Goal: Download file/media: Obtain a digital file from the website

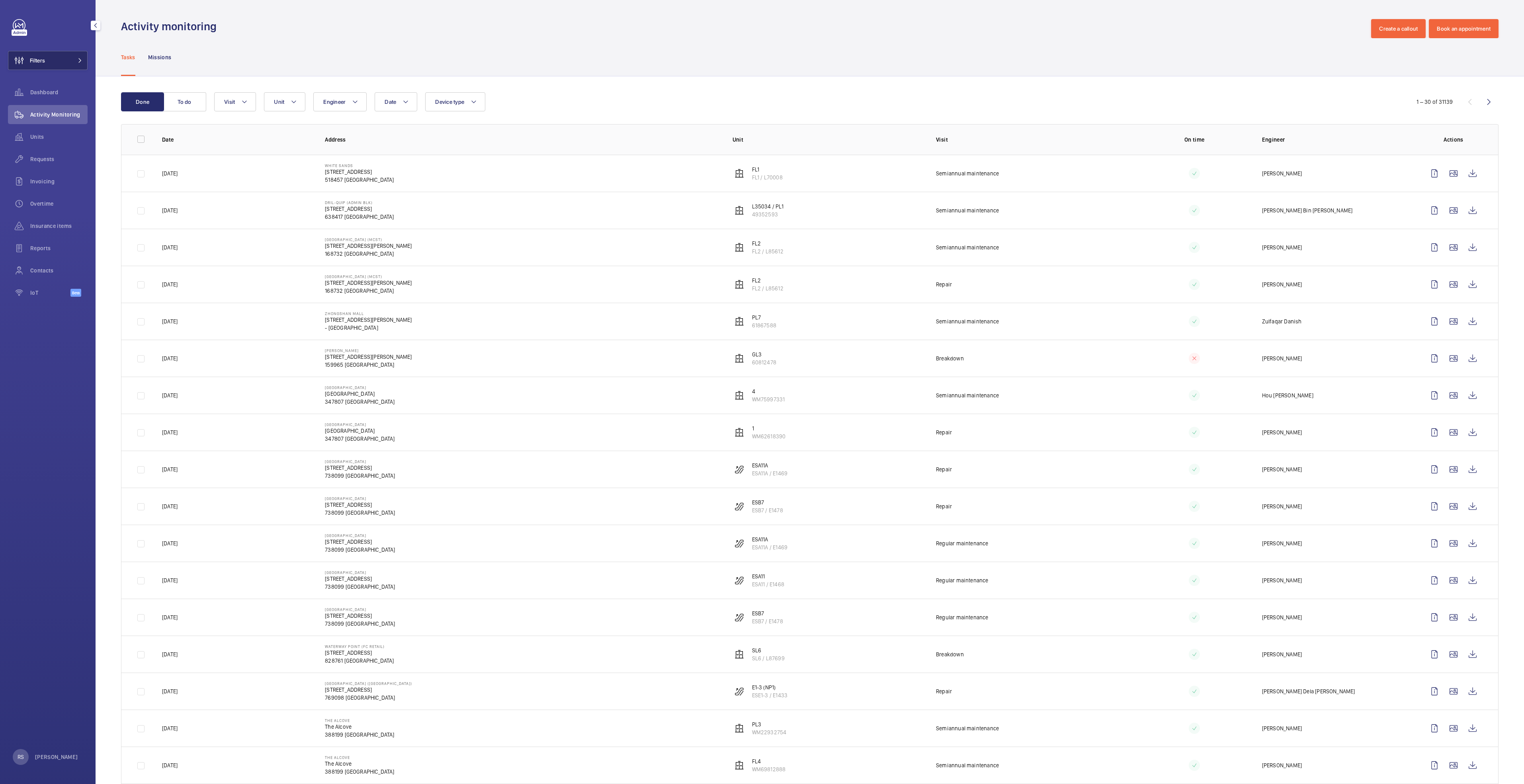
click at [67, 58] on button "Filters" at bounding box center [47, 60] width 80 height 19
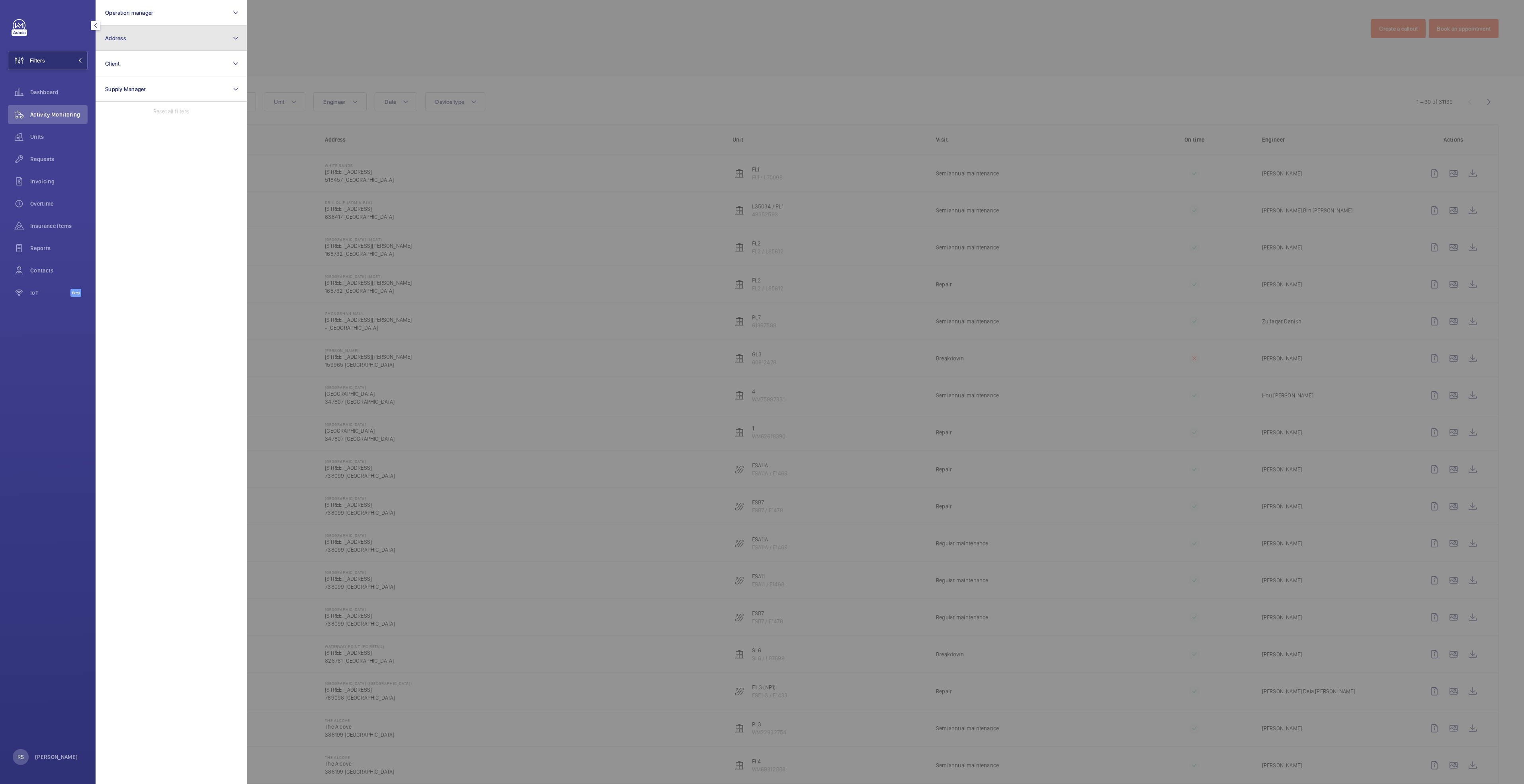
click at [203, 42] on button "Address" at bounding box center [172, 38] width 151 height 25
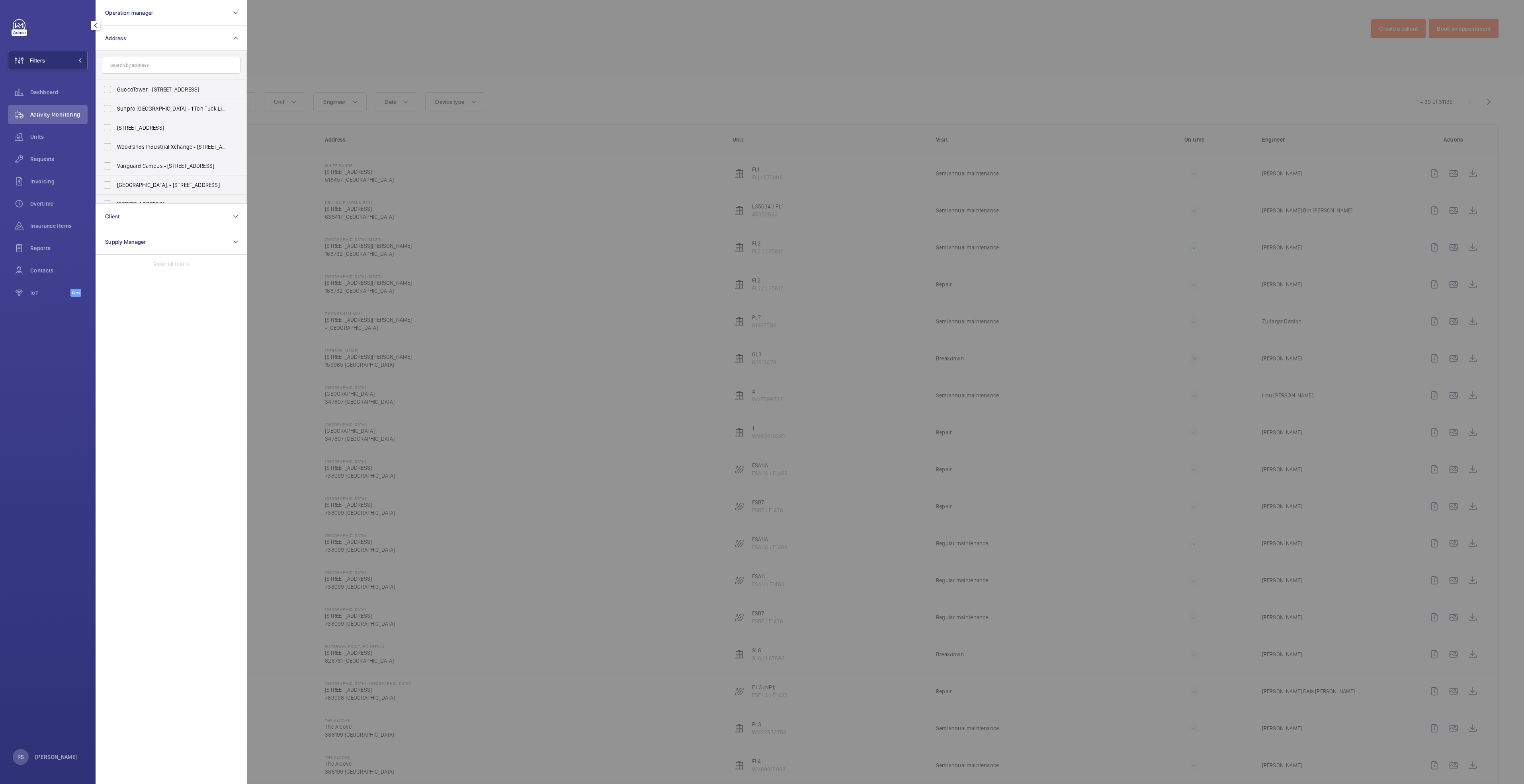
click at [197, 67] on input "text" at bounding box center [171, 65] width 138 height 17
type input "tiong bahru"
click at [185, 163] on span "[GEOGRAPHIC_DATA] (TBP LLP) - [STREET_ADDRESS]" at bounding box center [172, 166] width 109 height 8
click at [115, 163] on input "[GEOGRAPHIC_DATA] (TBP LLP) - [STREET_ADDRESS]" at bounding box center [107, 166] width 16 height 16
checkbox input "true"
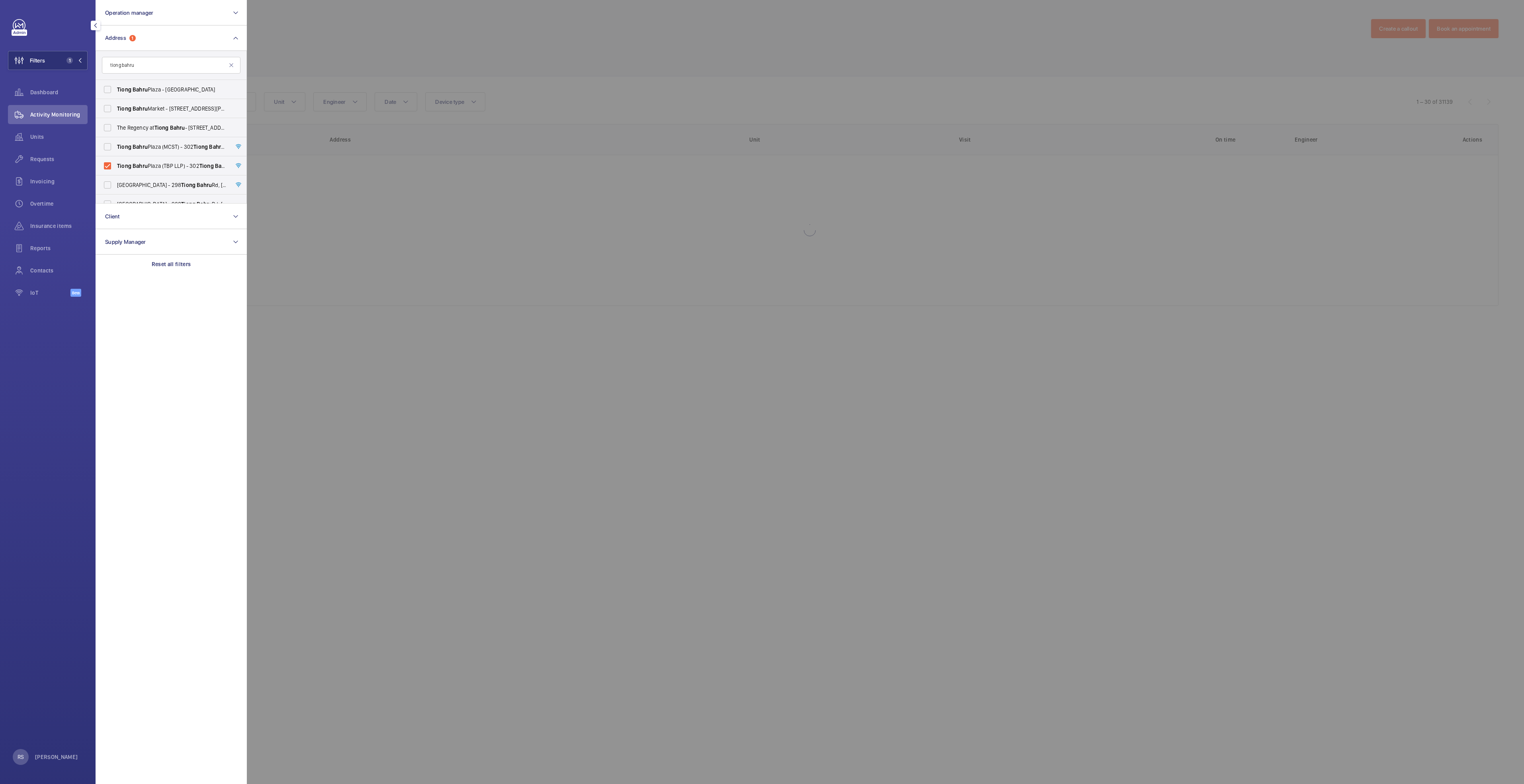
click at [302, 47] on div at bounding box center [1009, 392] width 1524 height 784
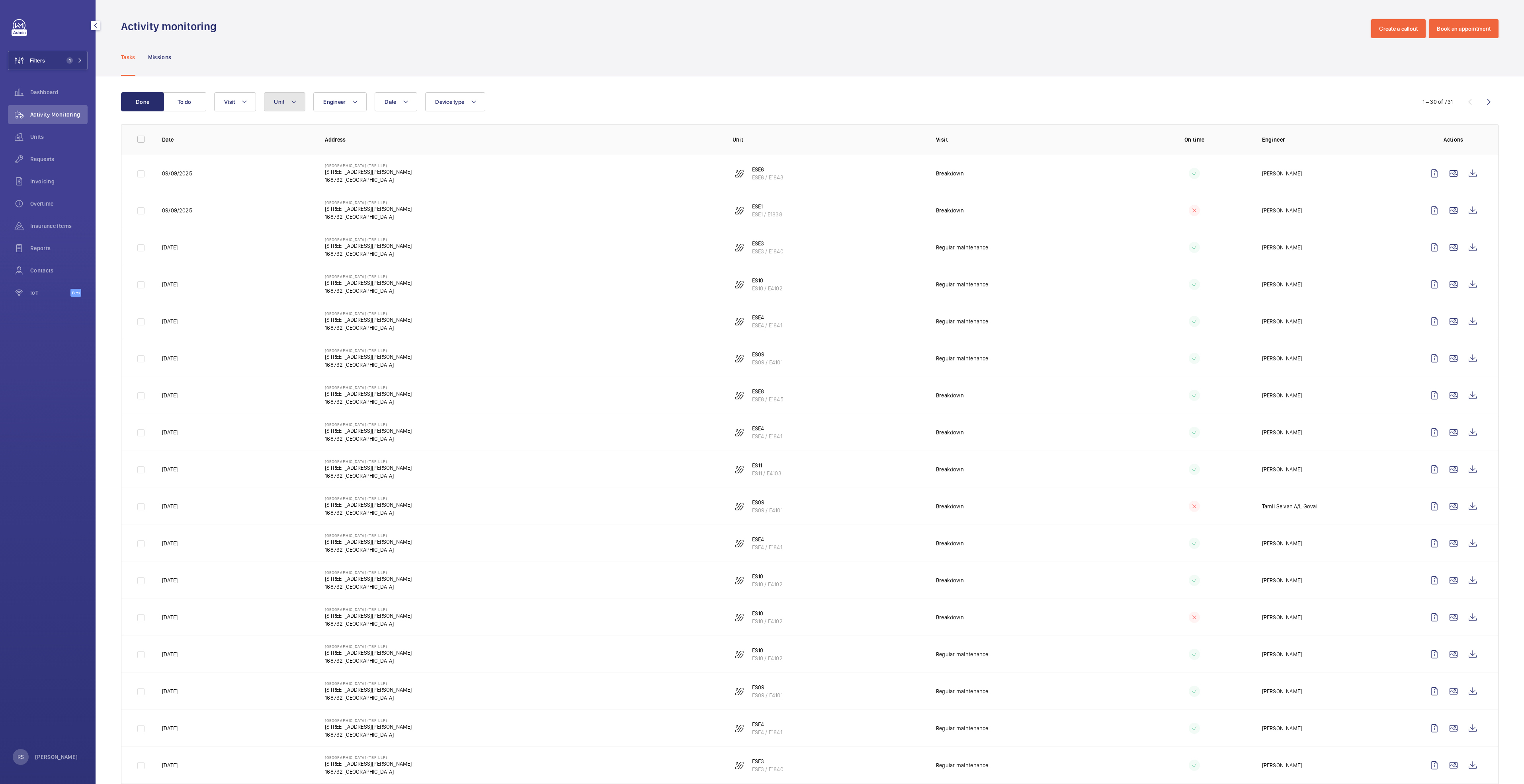
click at [298, 105] on button "Unit" at bounding box center [285, 102] width 41 height 19
click at [305, 129] on input "text" at bounding box center [340, 132] width 138 height 17
type input "ESE1"
click at [319, 176] on span "ESE1" at bounding box center [321, 175] width 12 height 7
click at [289, 176] on input "ESE1 , ESE1 / E1838" at bounding box center [281, 175] width 16 height 16
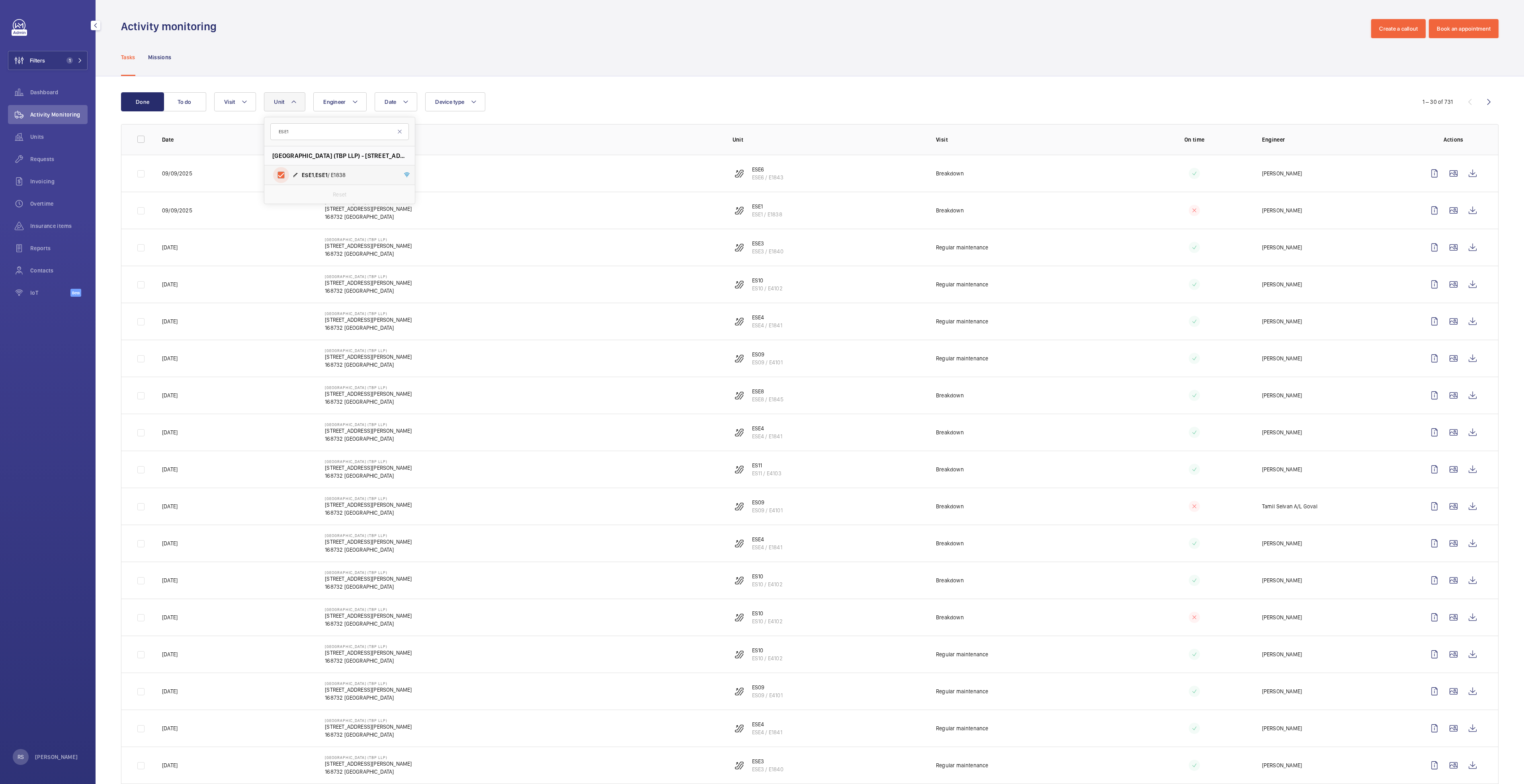
checkbox input "true"
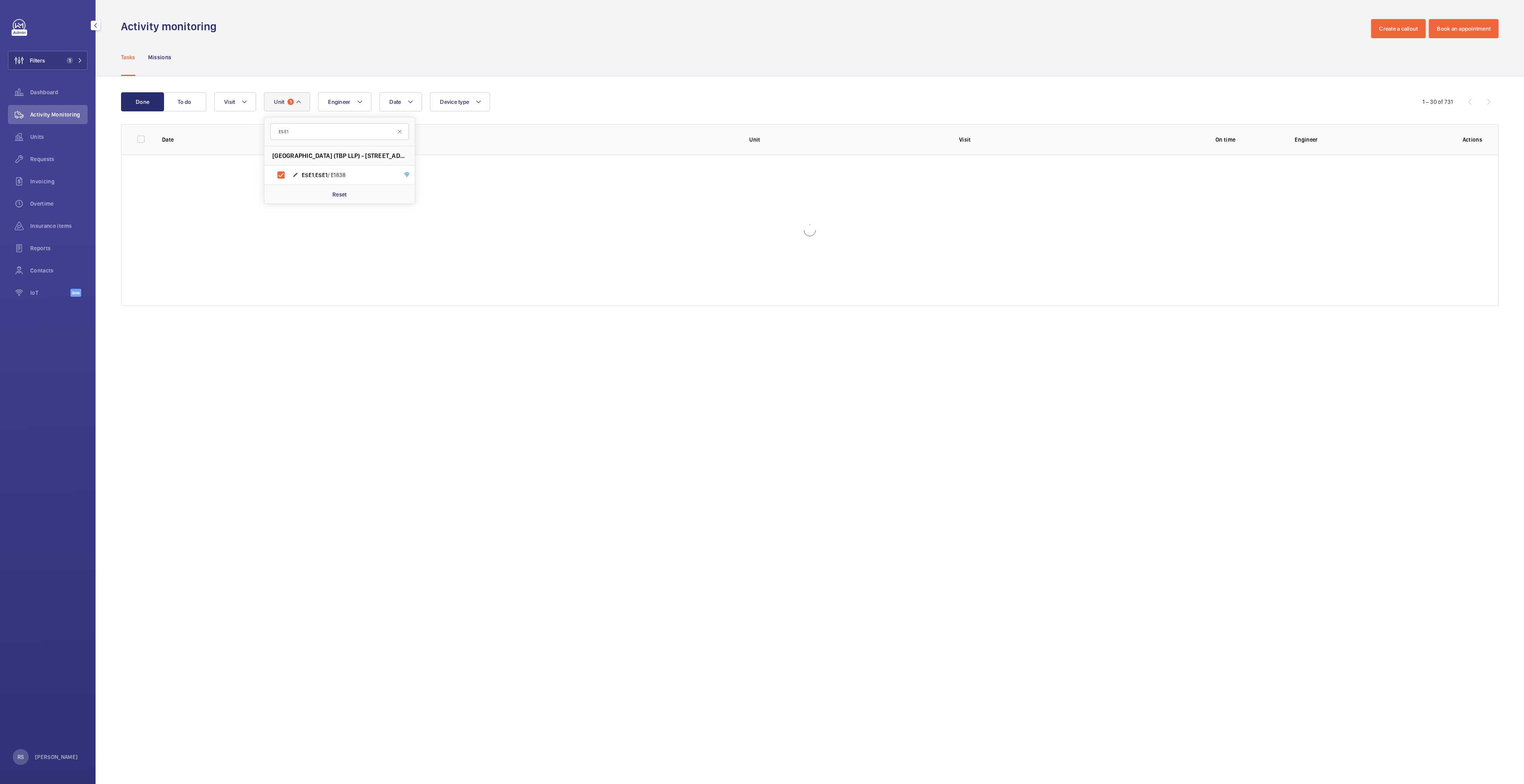
click at [500, 99] on div "Date Engineer Unit 1 ESE1 [GEOGRAPHIC_DATA] (TBP LLP) - [STREET_ADDRESS] / E183…" at bounding box center [808, 102] width 1189 height 19
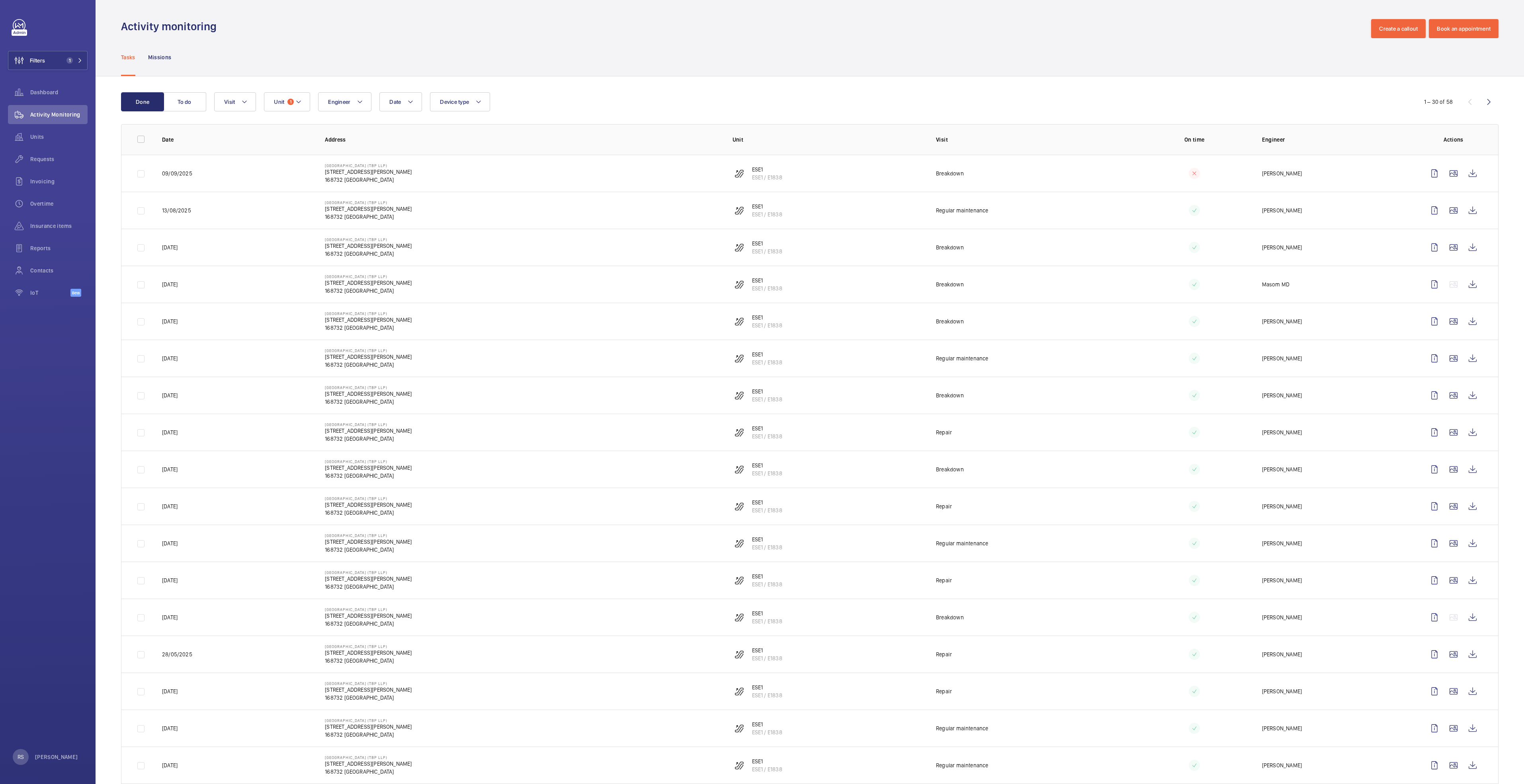
click at [1481, 103] on wm-front-icon-button at bounding box center [1489, 102] width 19 height 19
click at [1463, 173] on wm-front-icon-button at bounding box center [1473, 173] width 19 height 19
click at [298, 104] on mat-icon at bounding box center [298, 102] width 7 height 9
click at [337, 216] on span "ESE2, ESE2 / E1839" at bounding box center [348, 213] width 92 height 8
click at [289, 216] on input "ESE2, ESE2 / E1839" at bounding box center [281, 213] width 16 height 16
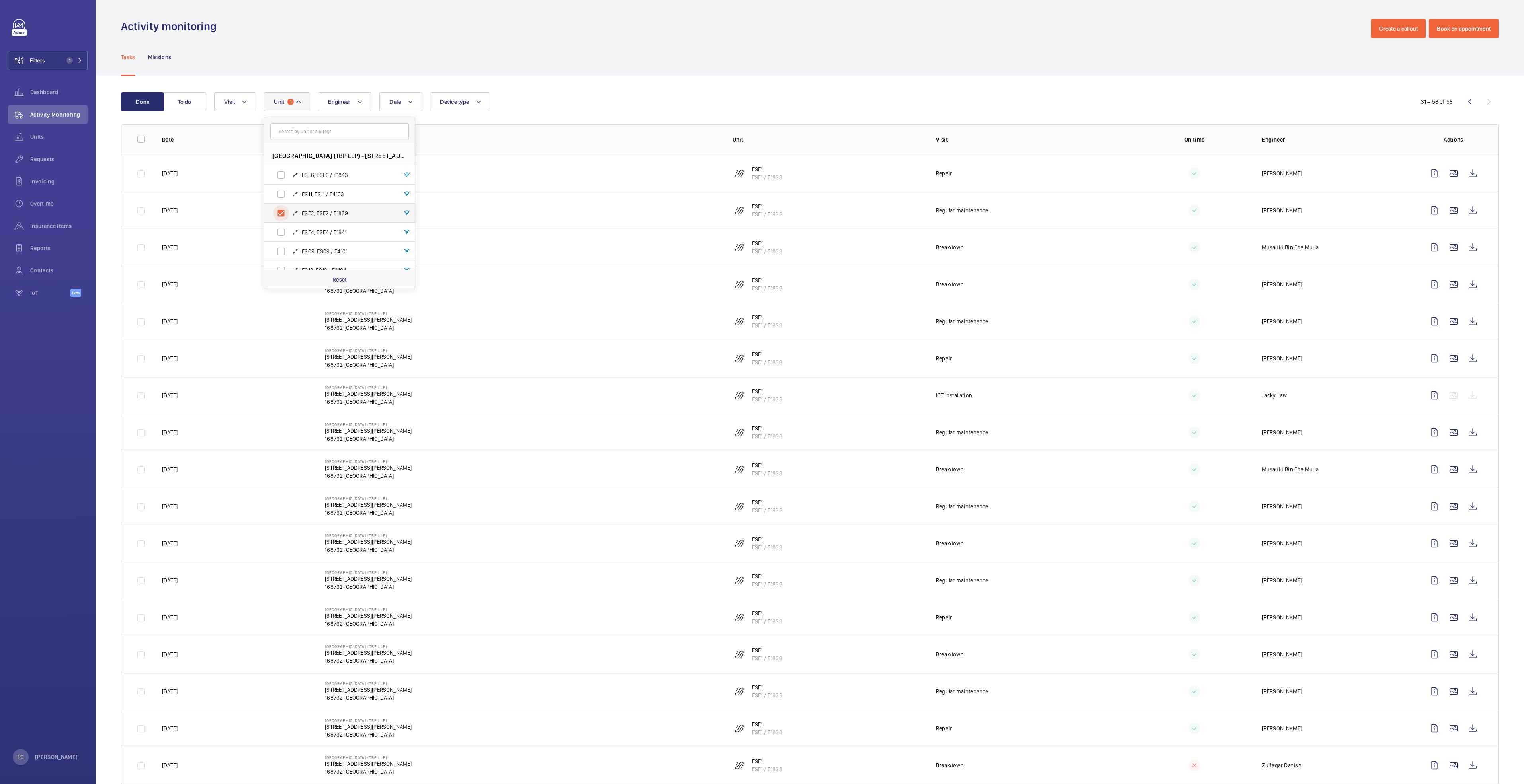
checkbox input "true"
click at [595, 65] on div "Tasks Missions" at bounding box center [810, 57] width 1377 height 38
click at [298, 102] on mat-icon at bounding box center [298, 102] width 7 height 9
click at [317, 218] on span "ESE1, ESE1 / E1838" at bounding box center [348, 222] width 92 height 8
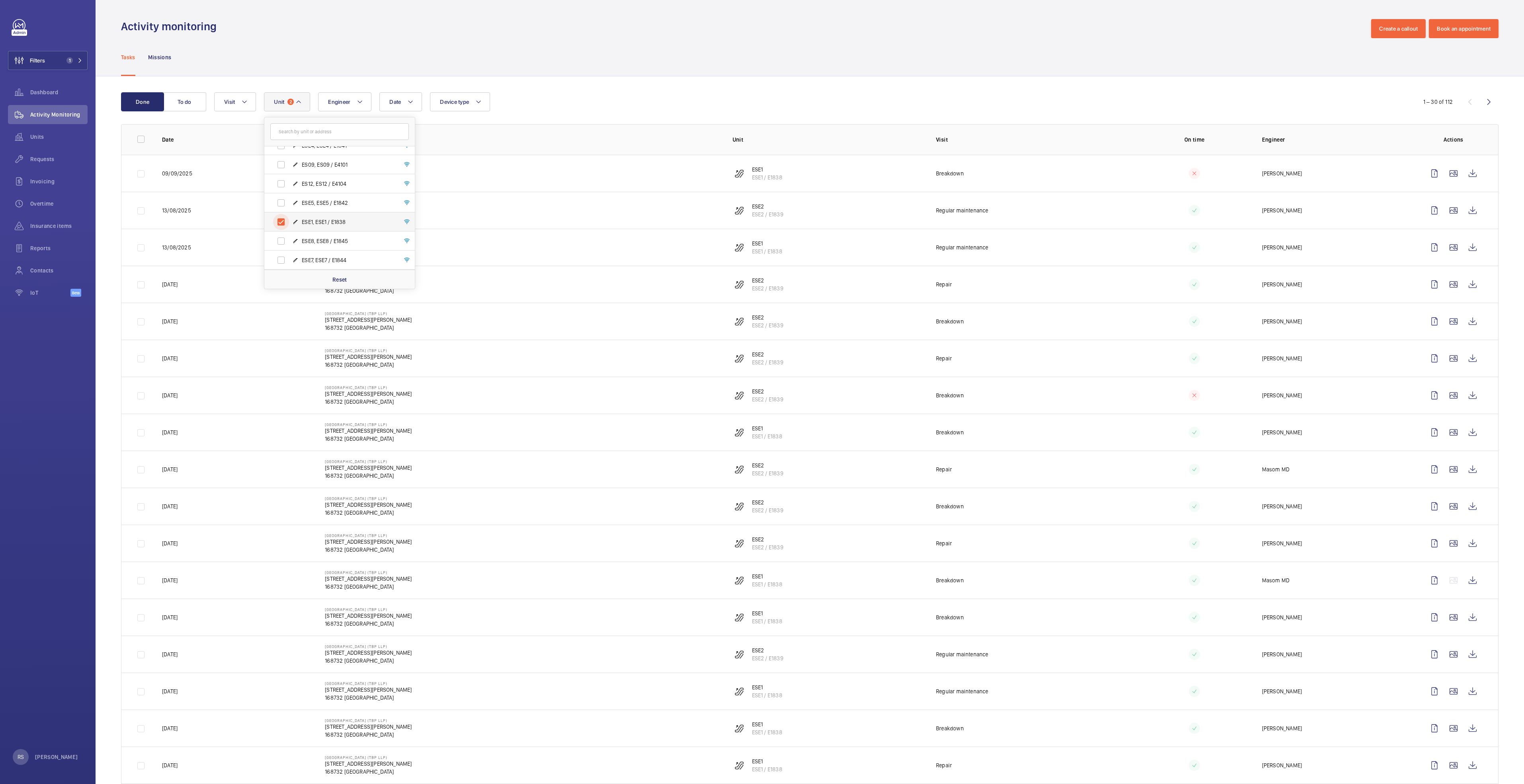
click at [289, 218] on input "ESE1, ESE1 / E1838" at bounding box center [281, 222] width 16 height 16
checkbox input "false"
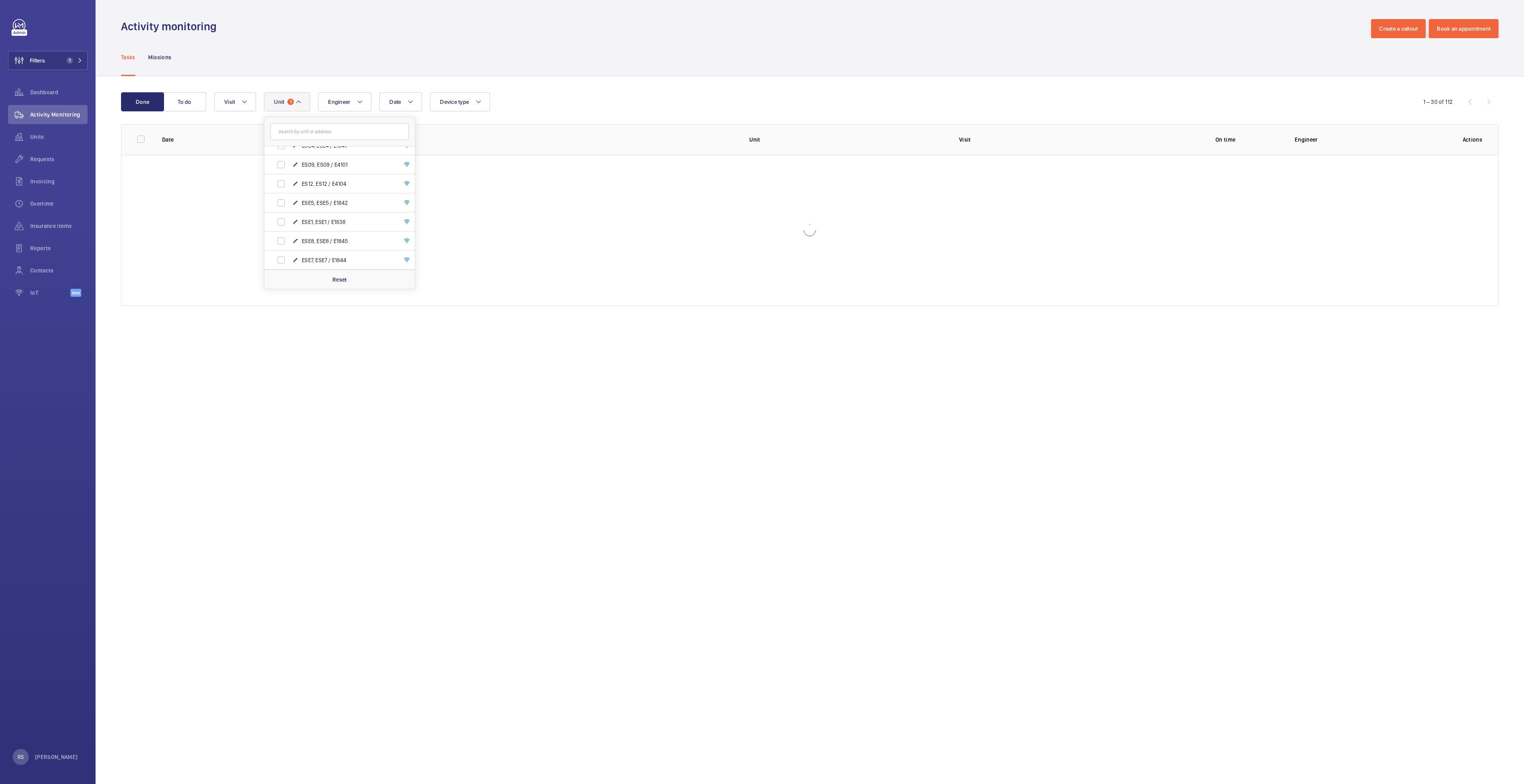
click at [551, 9] on wm-front-admin-header "Activity monitoring Create a callout Book an appointment" at bounding box center [810, 19] width 1428 height 38
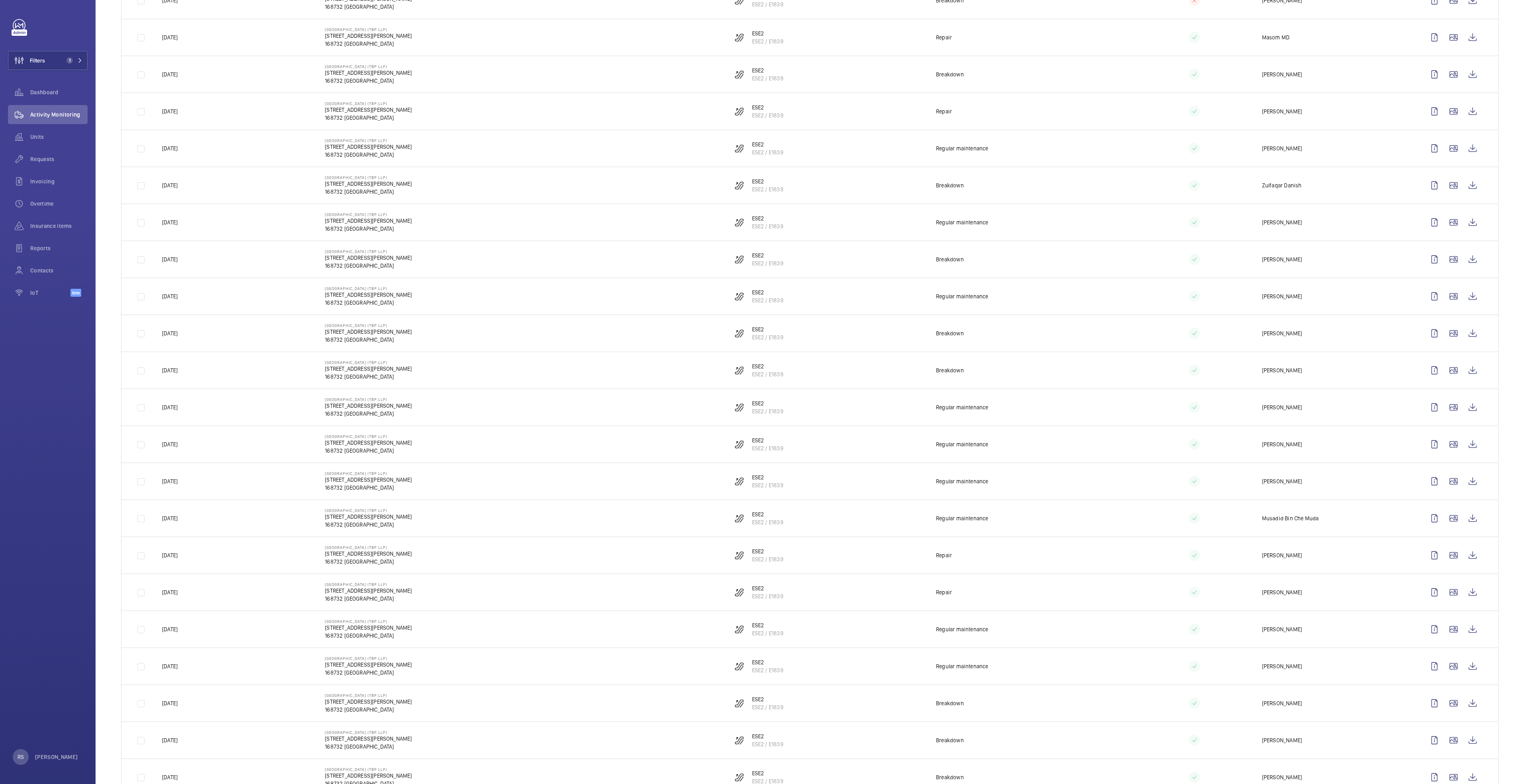
scroll to position [500, 0]
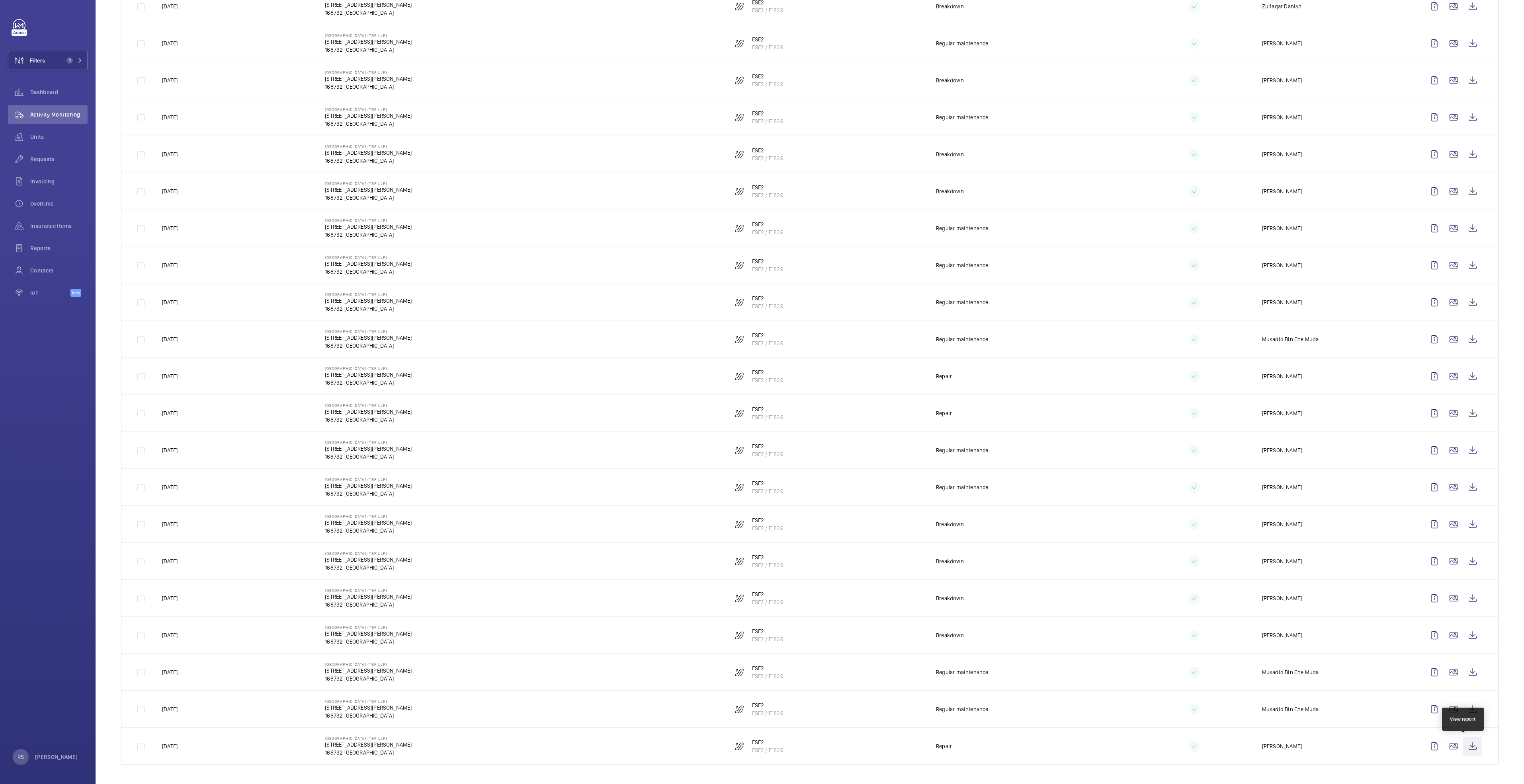
click at [1466, 747] on wm-front-icon-button at bounding box center [1473, 746] width 19 height 19
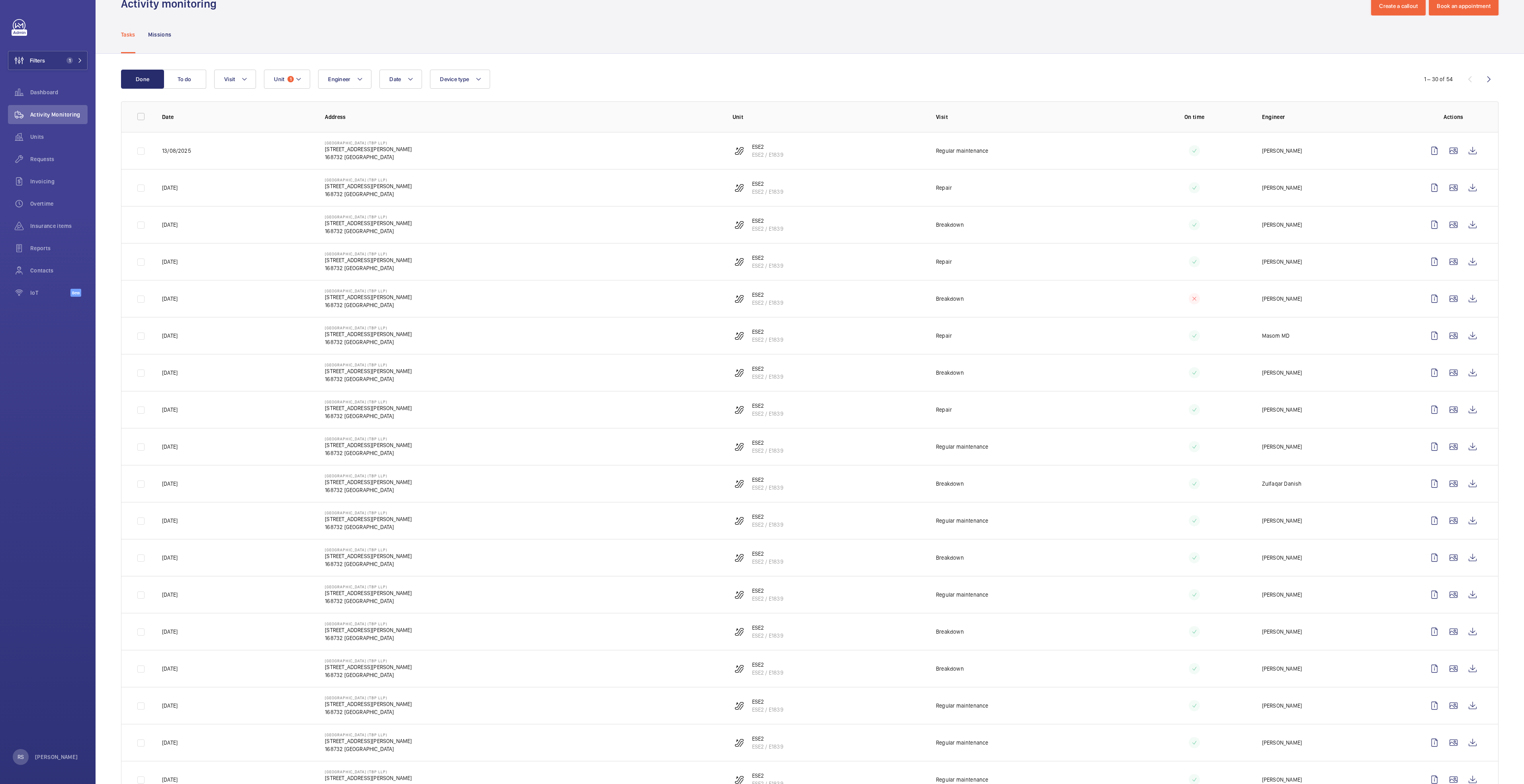
scroll to position [0, 0]
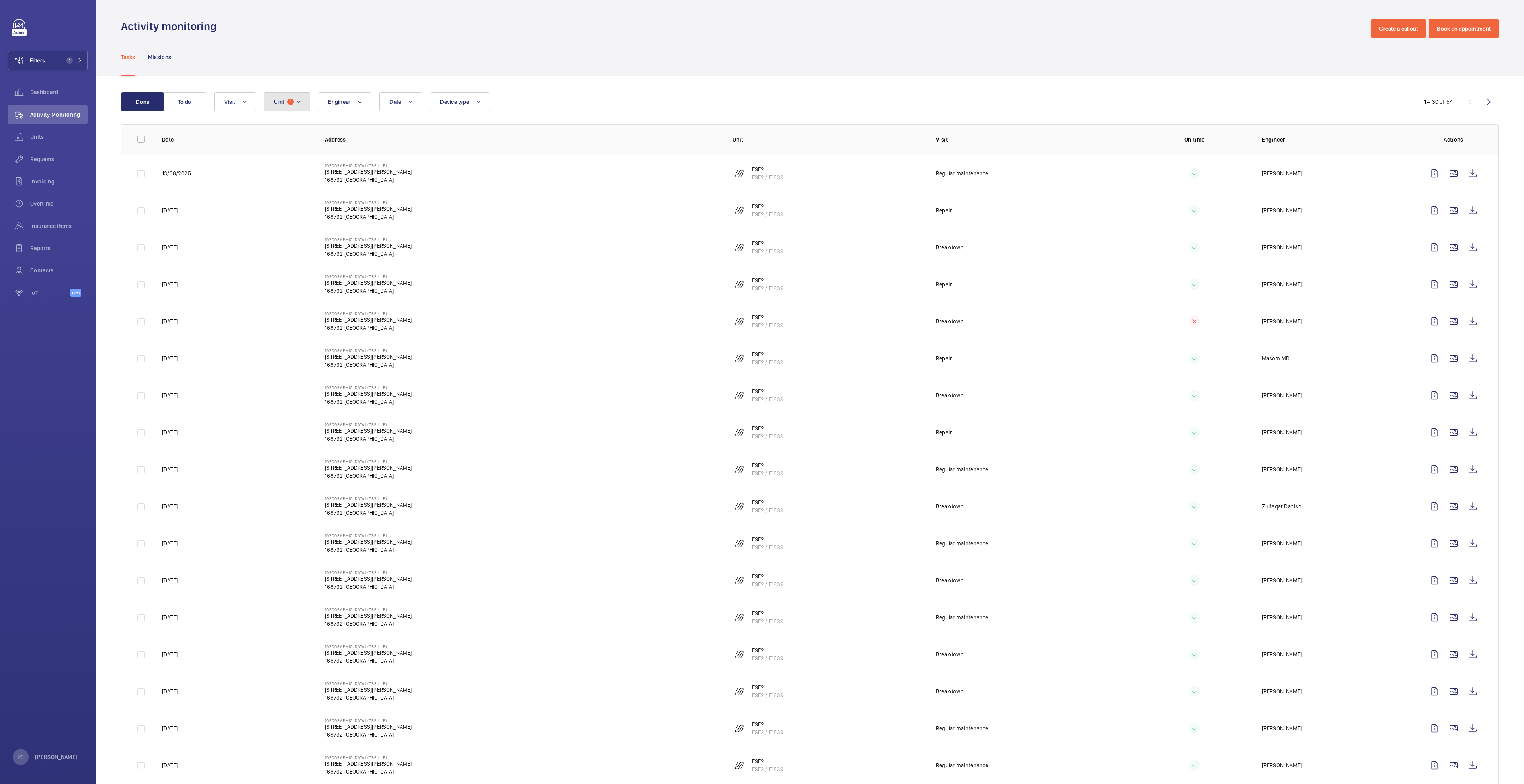
click at [301, 103] on mat-icon at bounding box center [298, 102] width 7 height 9
click at [306, 212] on span "ESE2, ESE2 / E1839" at bounding box center [348, 213] width 92 height 8
click at [289, 212] on input "ESE2, ESE2 / E1839" at bounding box center [281, 213] width 16 height 16
checkbox input "false"
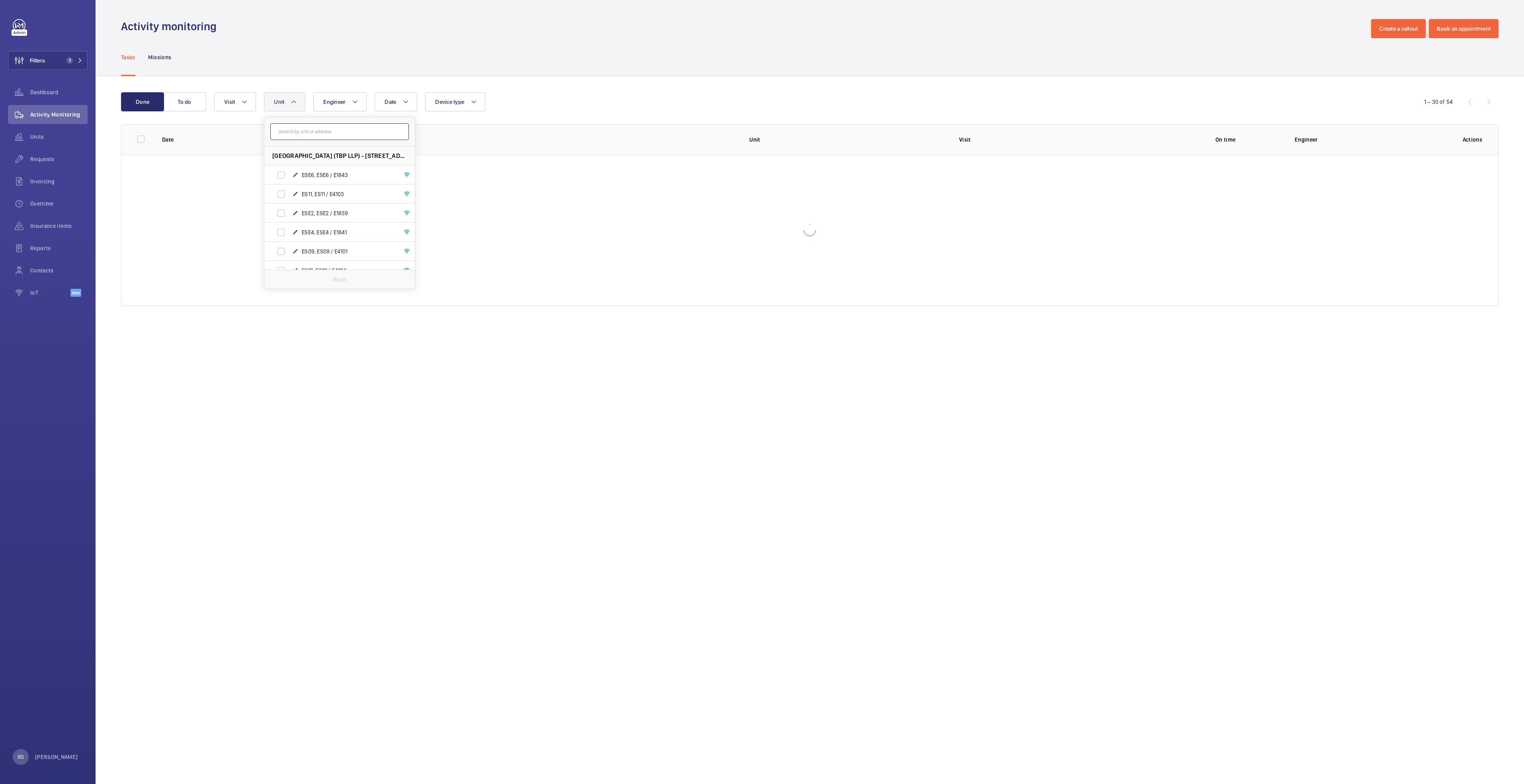
click at [296, 129] on input "text" at bounding box center [340, 132] width 138 height 17
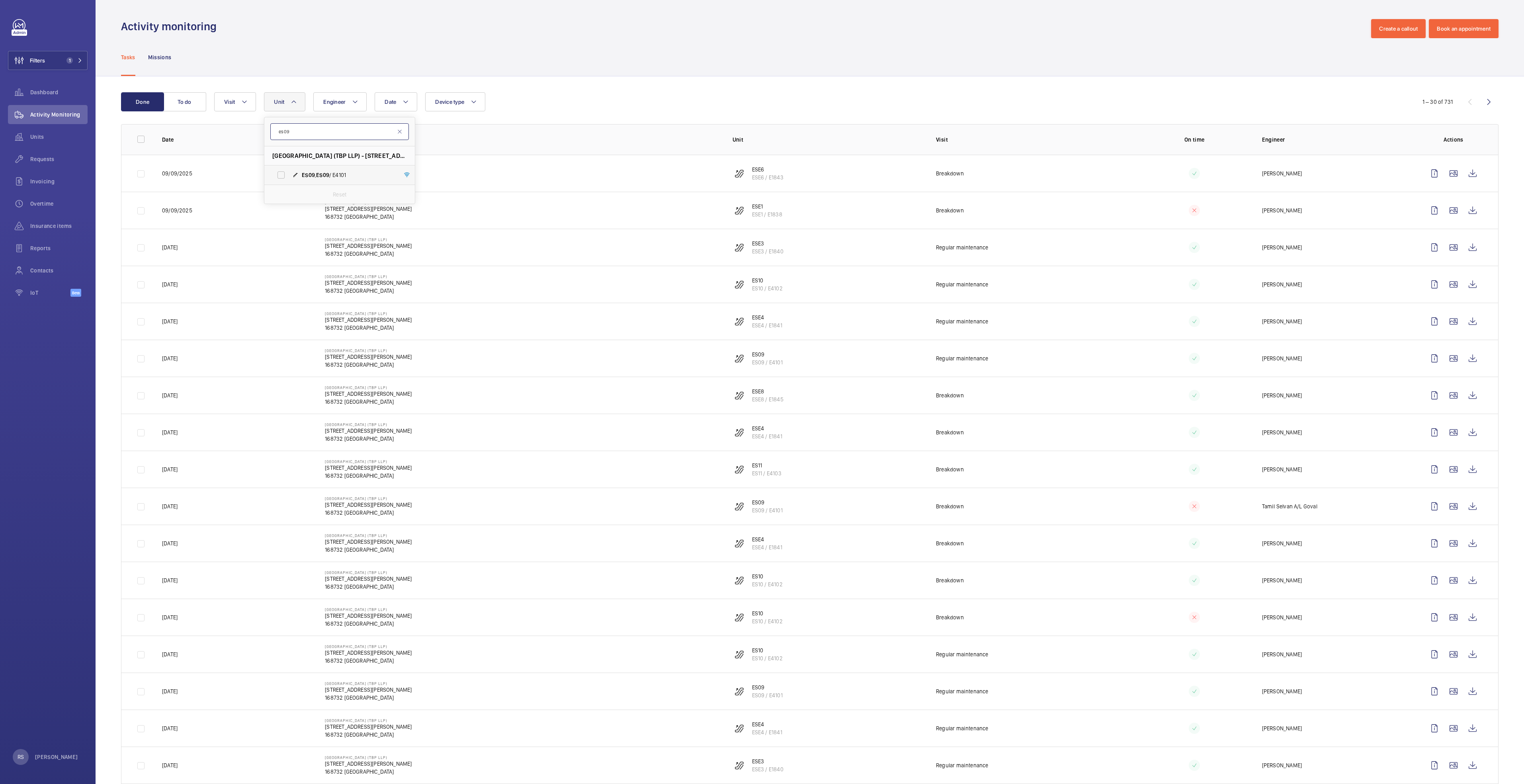
type input "es09"
click at [323, 174] on span "ES09" at bounding box center [322, 175] width 13 height 7
click at [289, 174] on input "ES09 , ES09 / E4101" at bounding box center [281, 175] width 16 height 16
checkbox input "true"
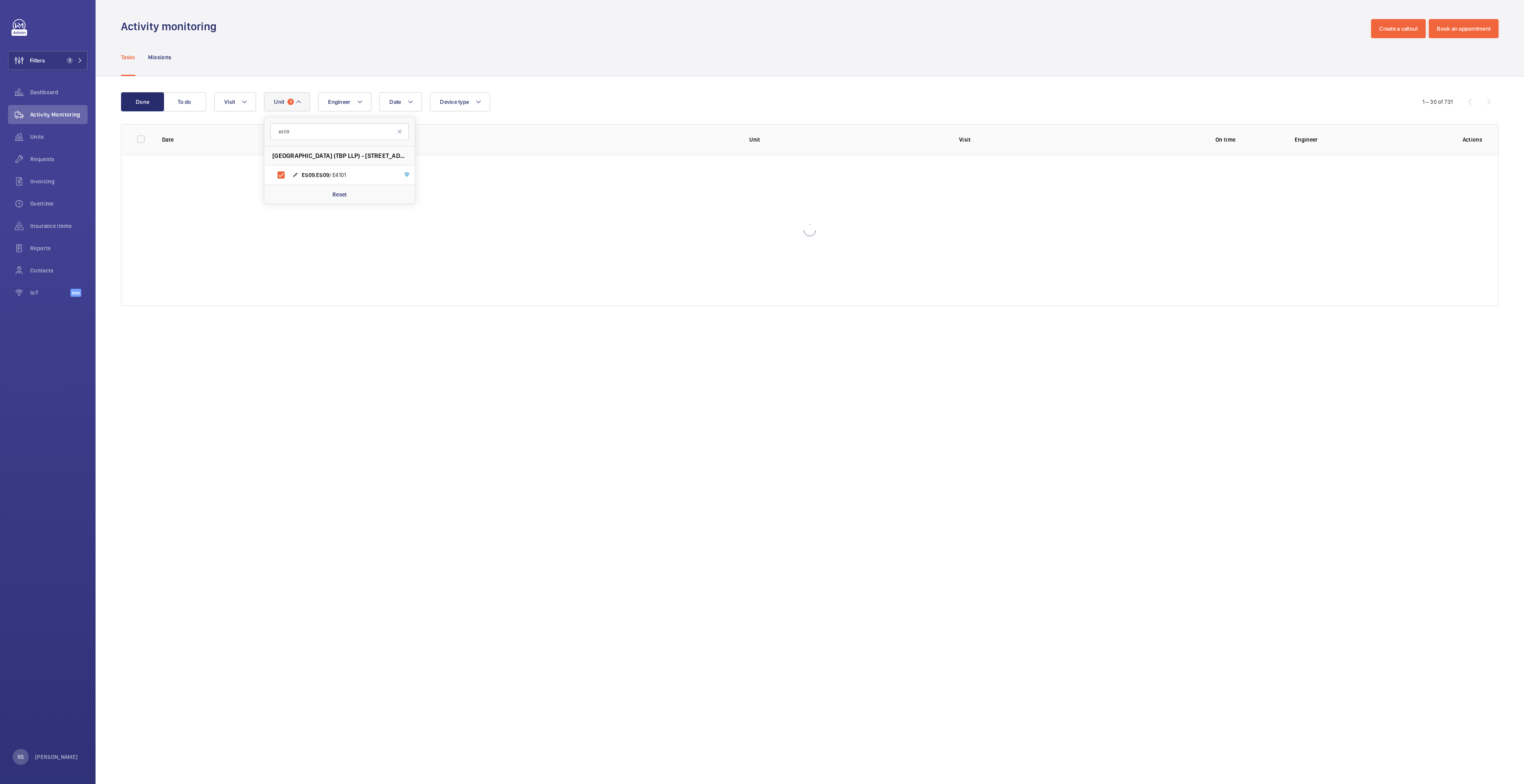
click at [573, 66] on div "Tasks Missions" at bounding box center [810, 57] width 1377 height 38
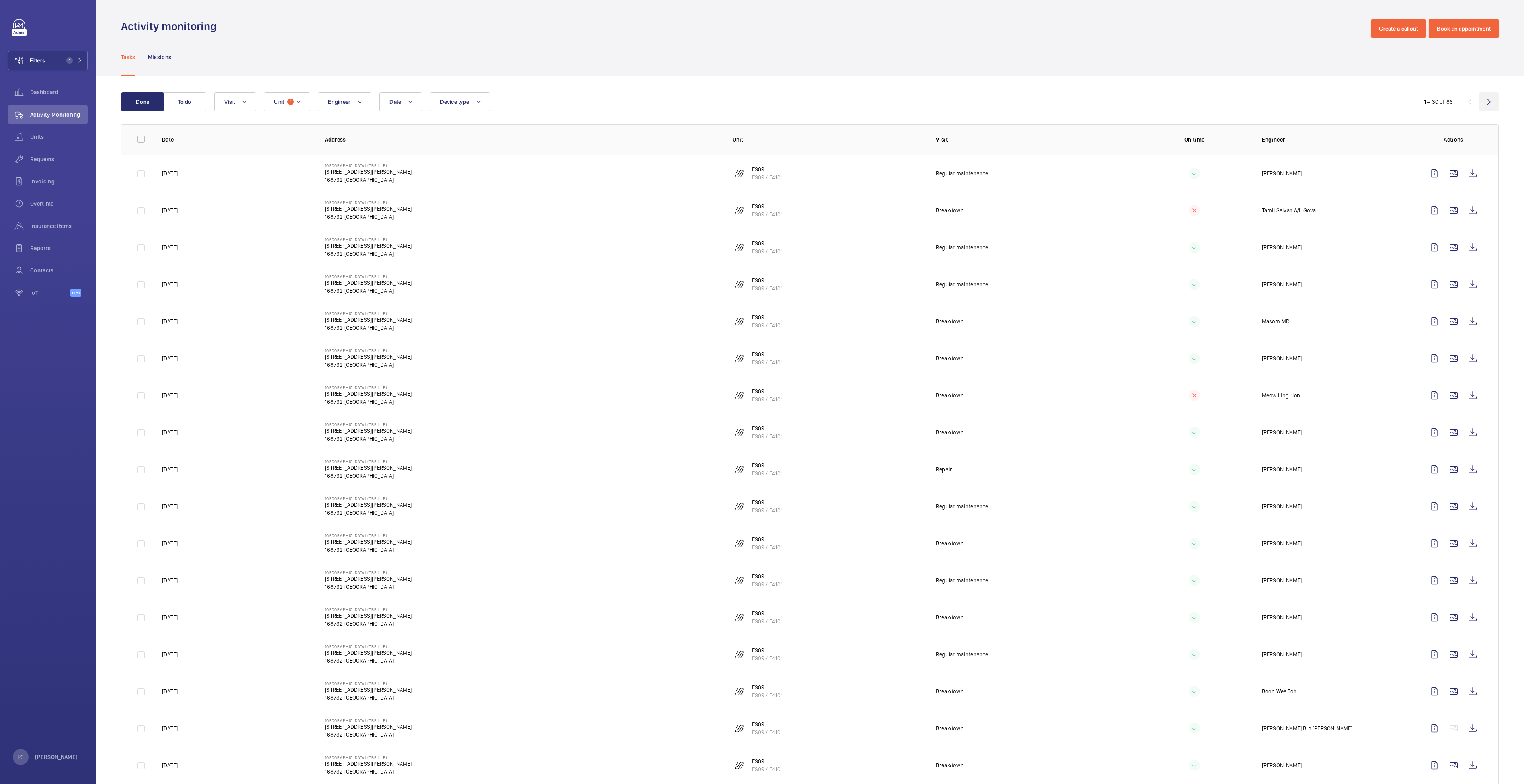
click at [1480, 102] on wm-front-icon-button at bounding box center [1489, 102] width 19 height 19
click at [256, 103] on button "Visit" at bounding box center [235, 102] width 42 height 19
click at [257, 209] on span "Repair" at bounding box center [290, 208] width 109 height 8
click at [234, 209] on input "Repair" at bounding box center [226, 208] width 16 height 16
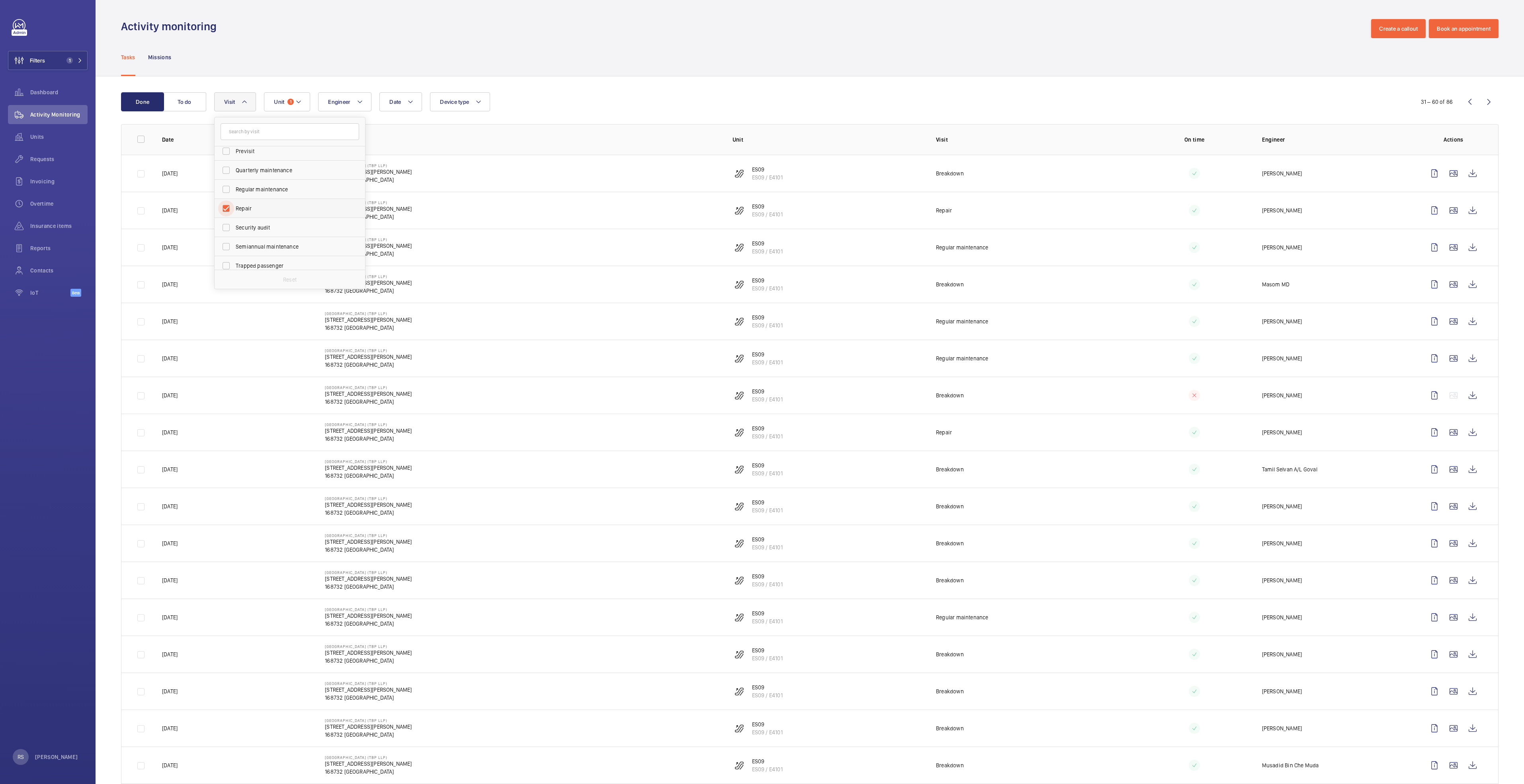
checkbox input "true"
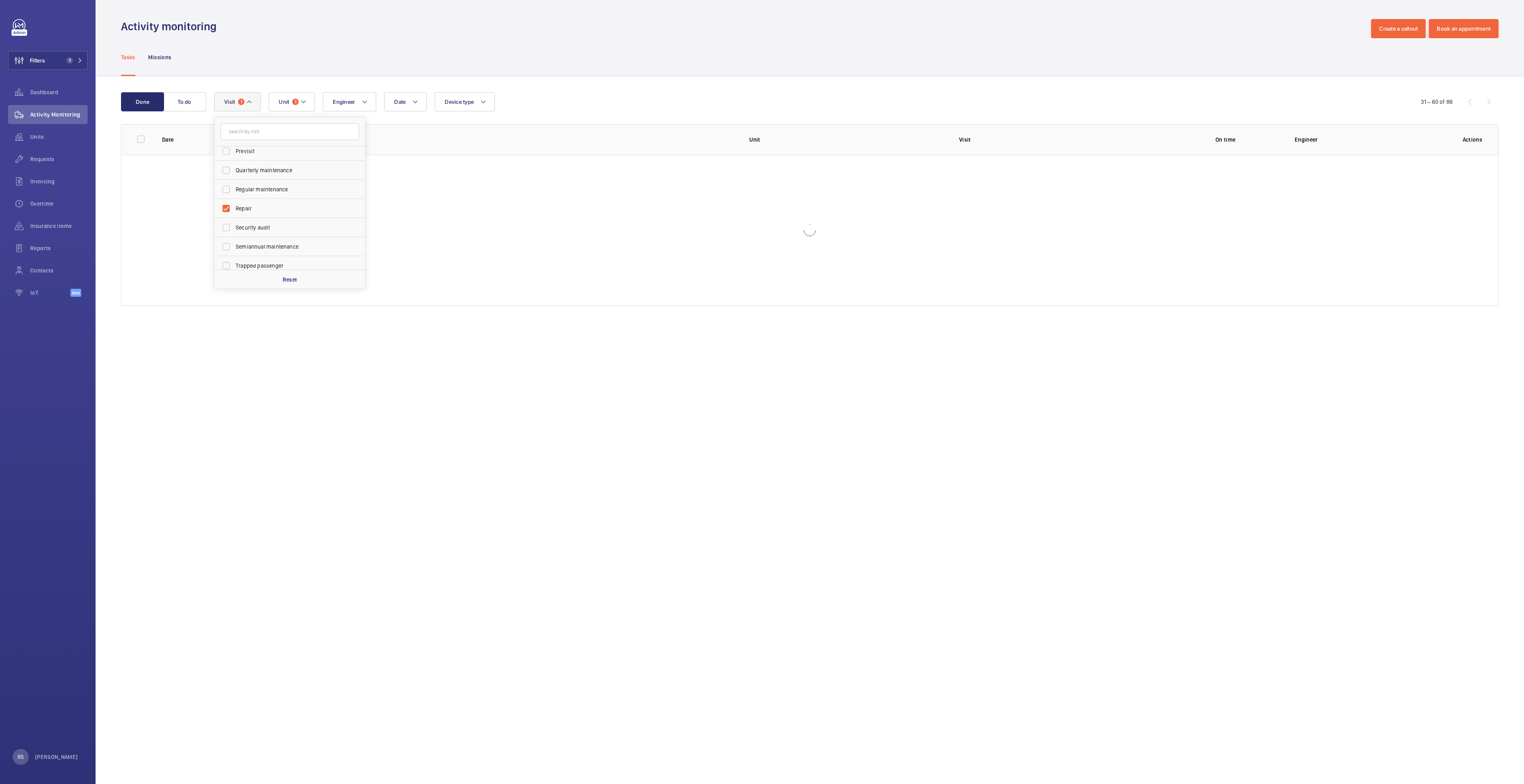
click at [619, 40] on div "Tasks Missions" at bounding box center [810, 57] width 1377 height 38
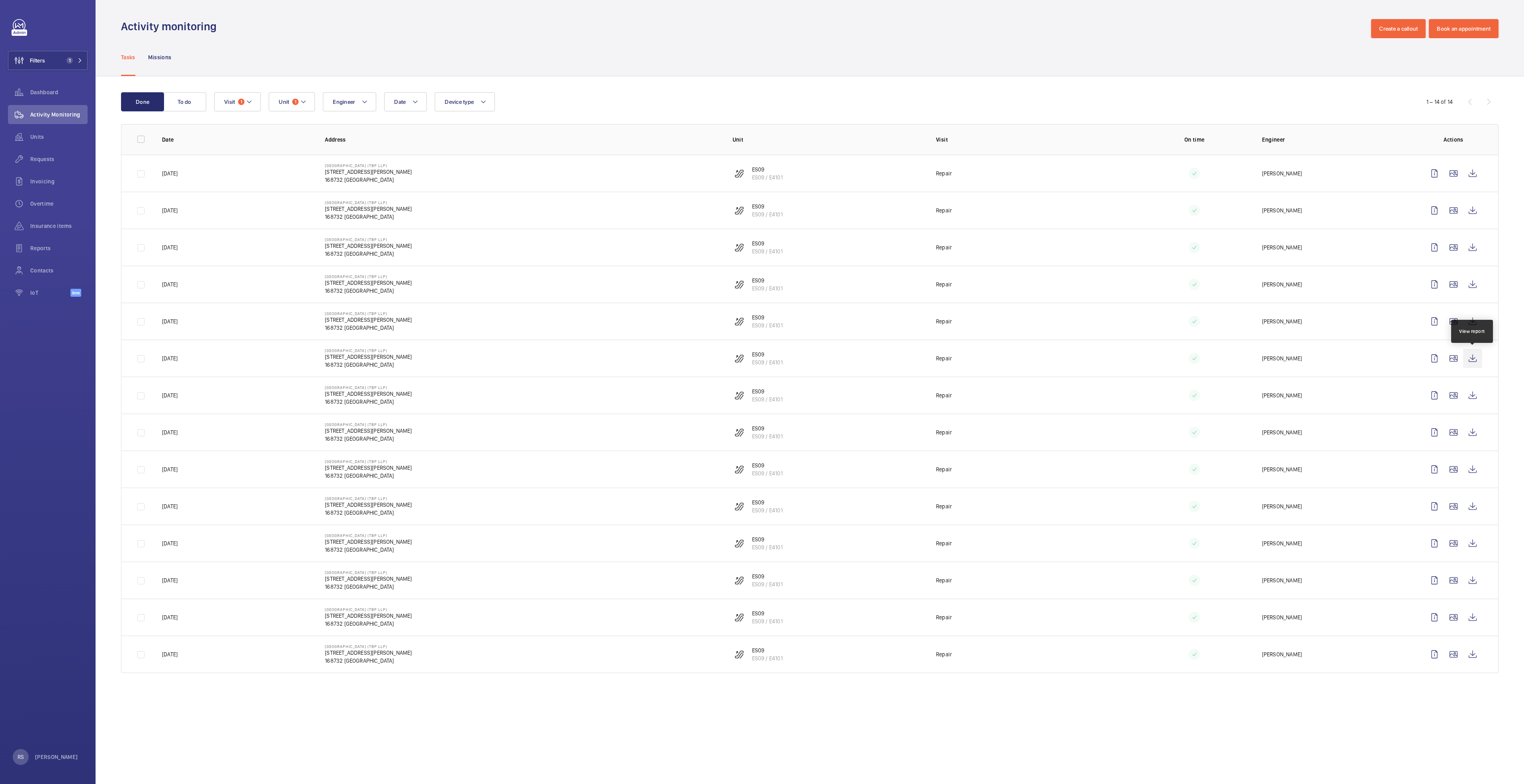
click at [1478, 361] on wm-front-icon-button at bounding box center [1473, 358] width 19 height 19
click at [1479, 399] on wm-front-icon-button at bounding box center [1473, 396] width 19 height 19
click at [1469, 430] on wm-front-icon-button at bounding box center [1473, 432] width 19 height 19
click at [1471, 322] on wm-front-icon-button at bounding box center [1473, 322] width 19 height 19
click at [1475, 361] on wm-front-icon-button at bounding box center [1473, 358] width 19 height 19
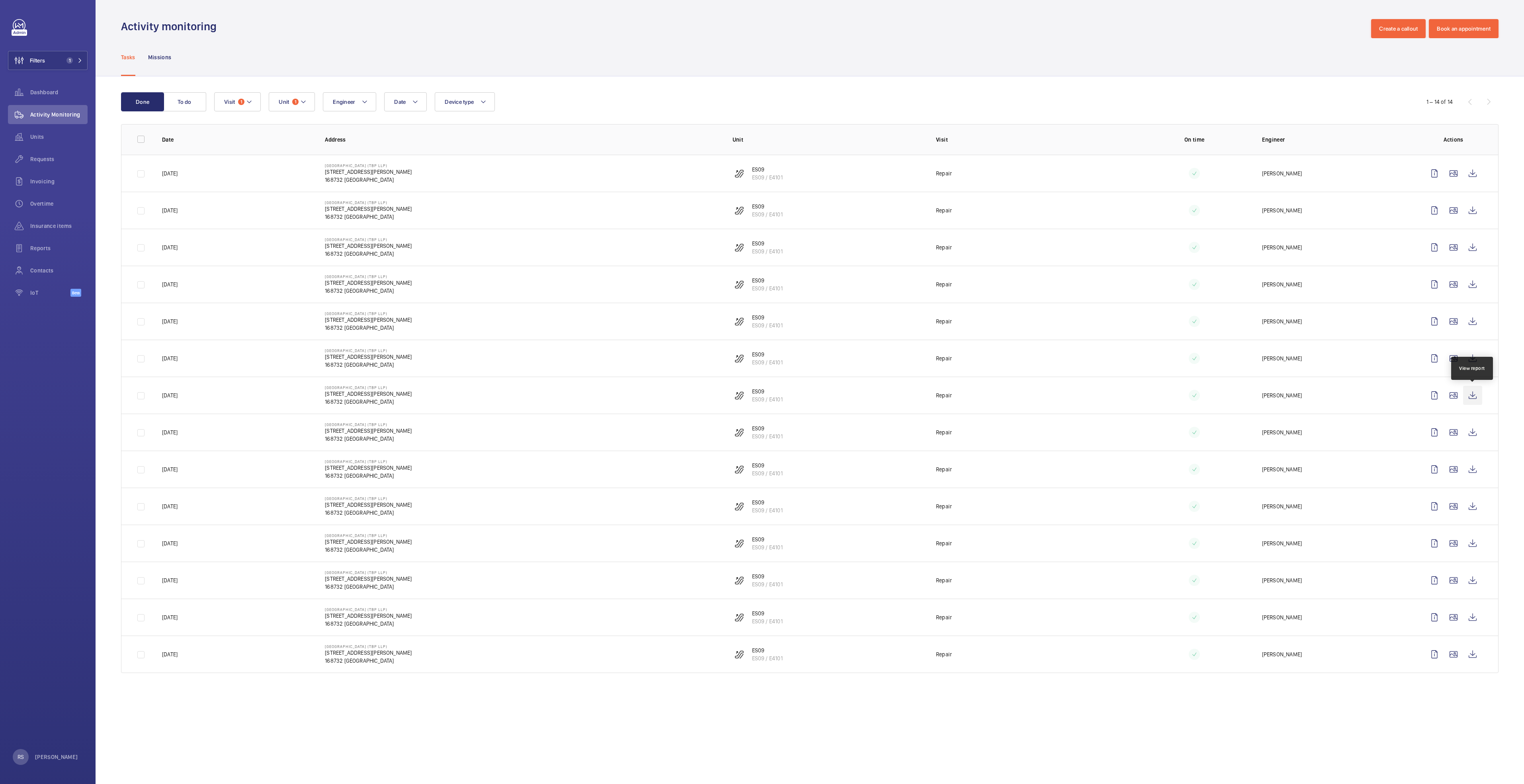
click at [1475, 396] on wm-front-icon-button at bounding box center [1473, 396] width 19 height 19
click at [1470, 471] on wm-front-icon-button at bounding box center [1473, 469] width 19 height 19
